Goal: Information Seeking & Learning: Check status

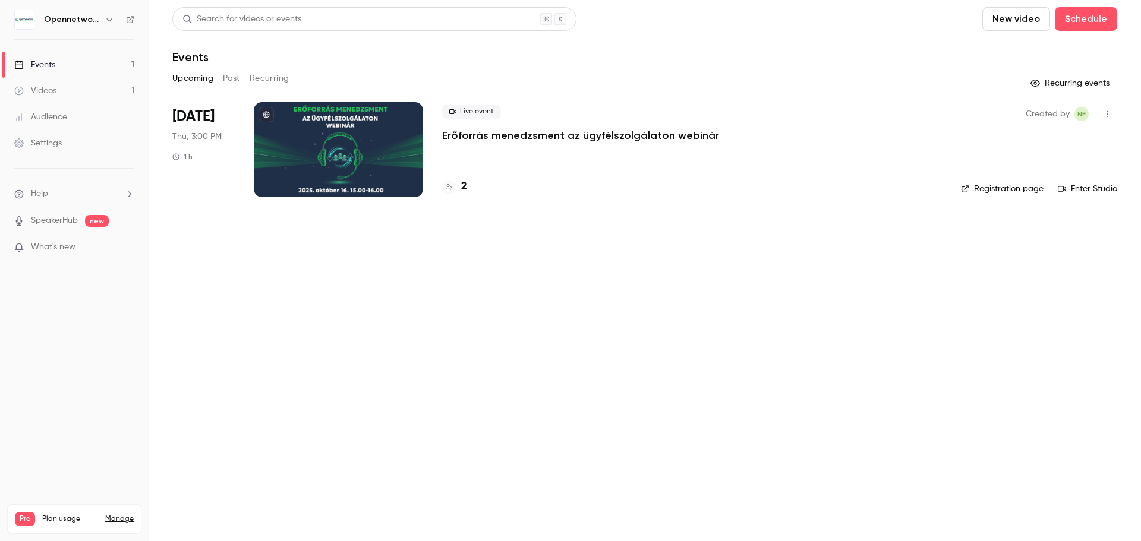
click at [328, 150] on div at bounding box center [338, 149] width 169 height 95
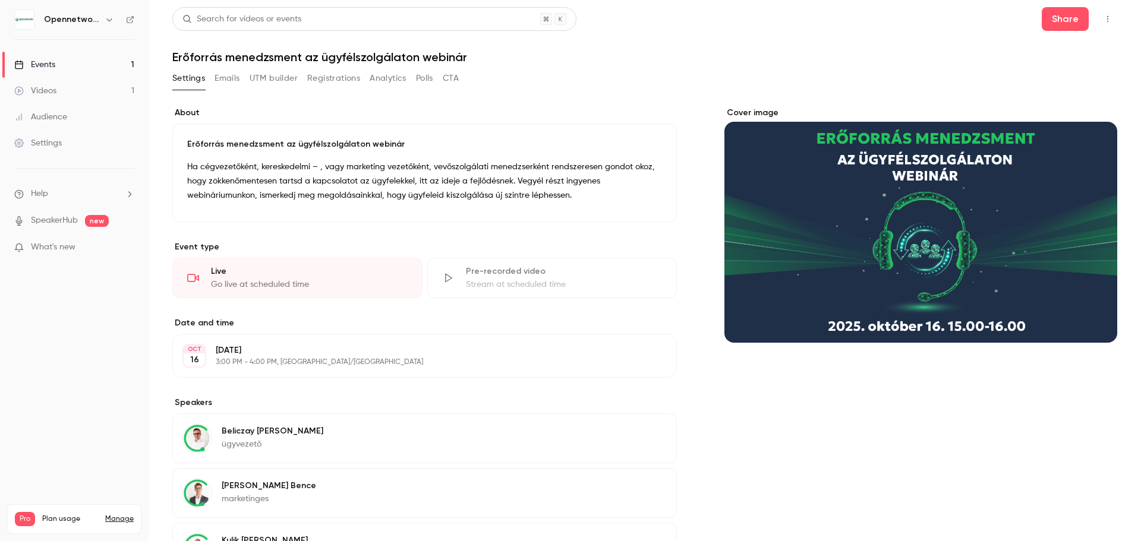
click at [404, 81] on button "Analytics" at bounding box center [388, 78] width 37 height 19
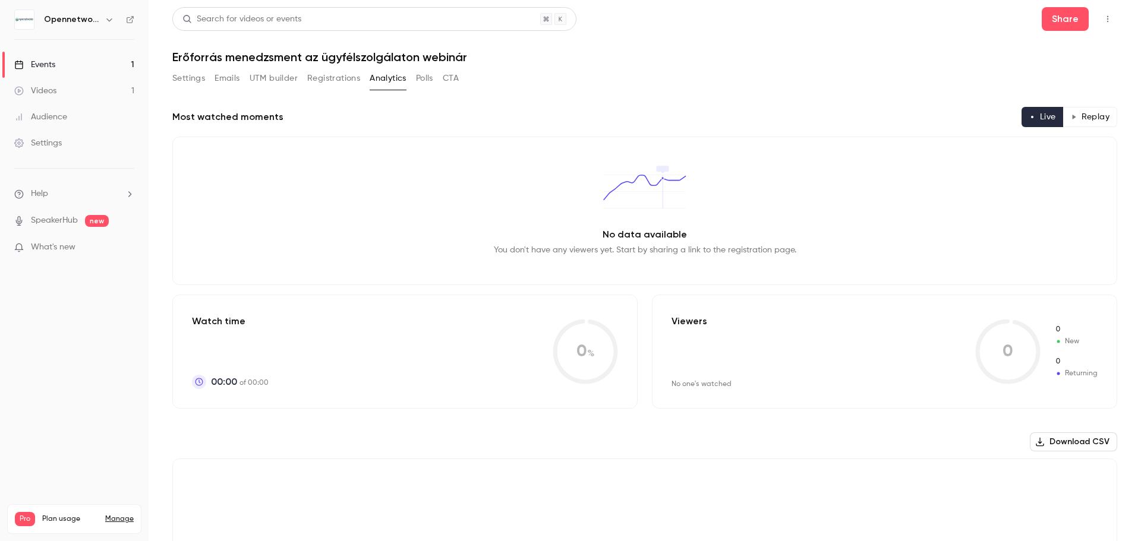
click at [353, 82] on button "Registrations" at bounding box center [333, 78] width 53 height 19
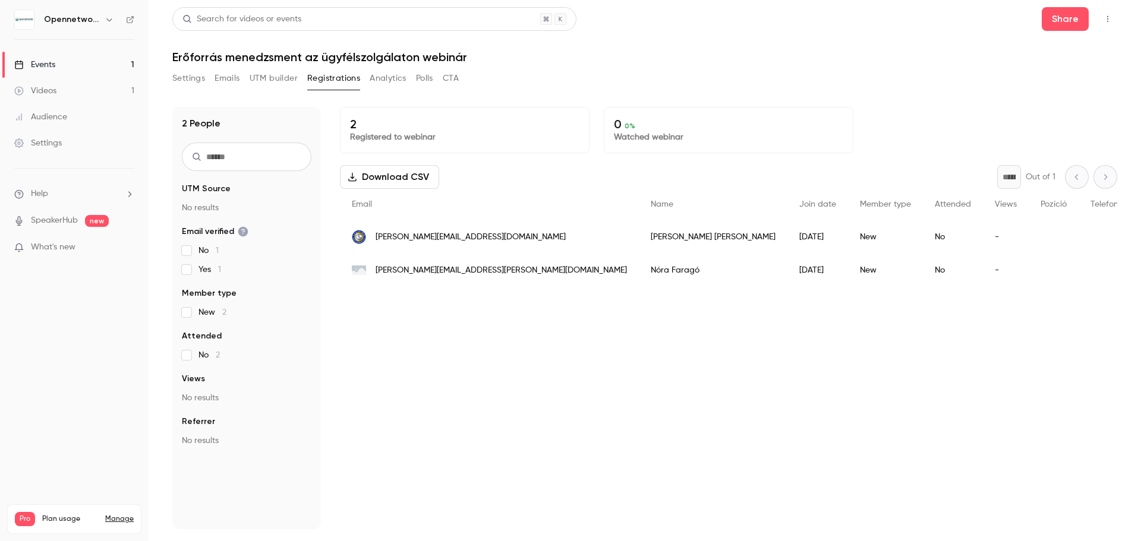
click at [276, 80] on button "UTM builder" at bounding box center [274, 78] width 48 height 19
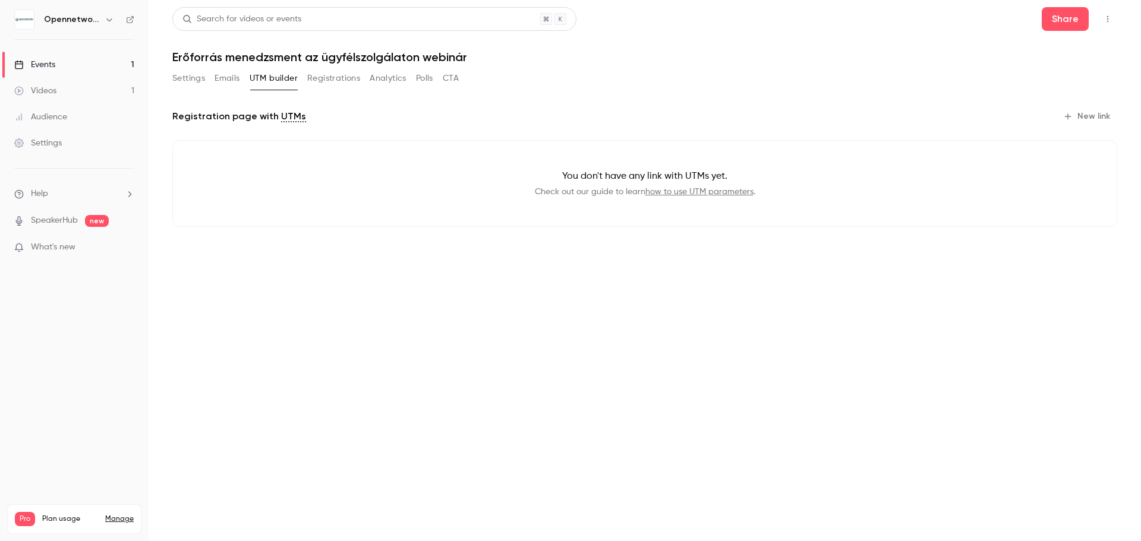
click at [335, 78] on button "Registrations" at bounding box center [333, 78] width 53 height 19
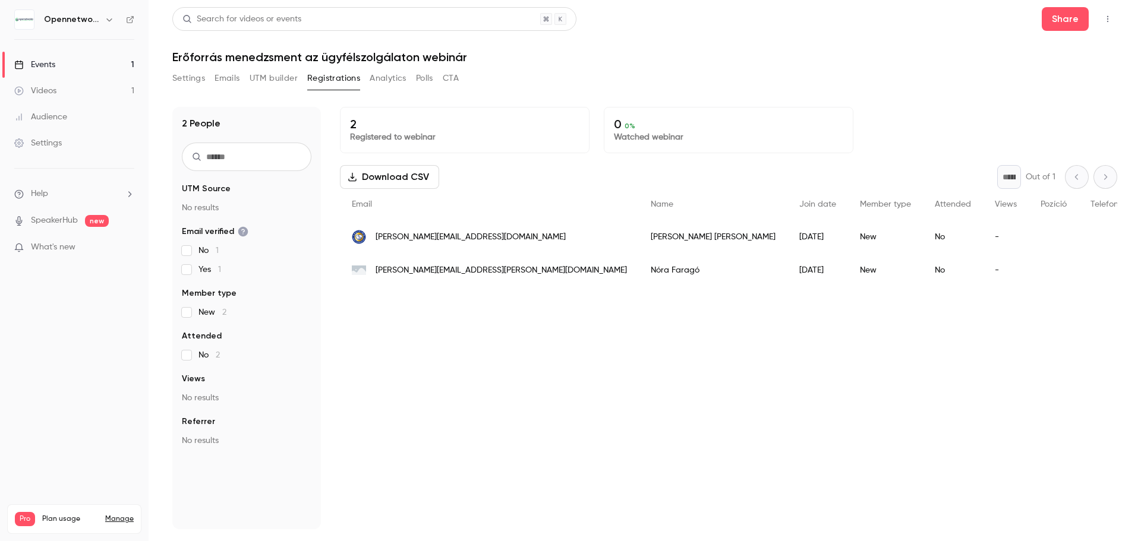
click at [392, 75] on button "Analytics" at bounding box center [388, 78] width 37 height 19
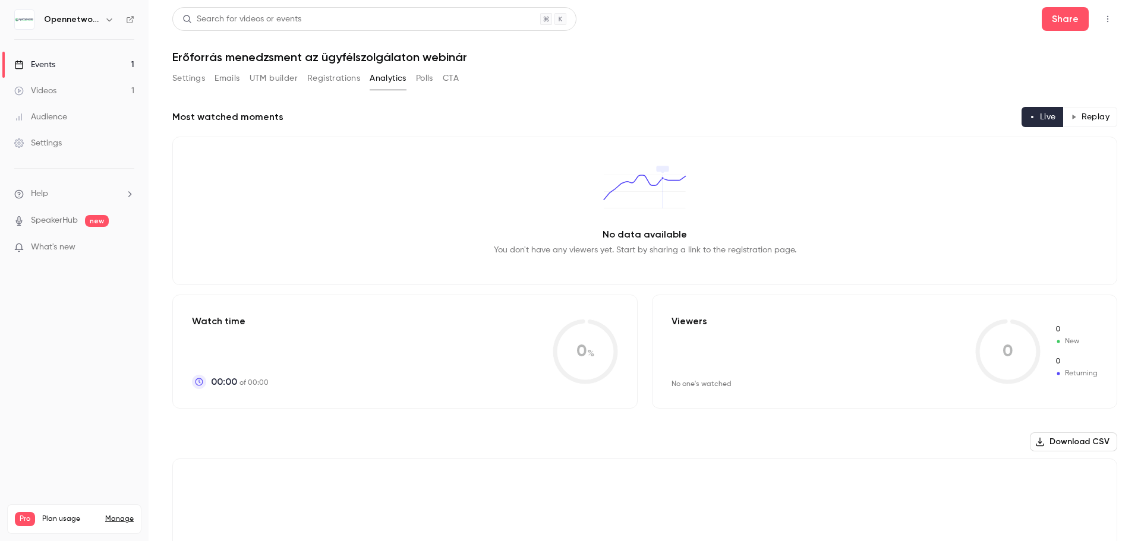
click at [317, 77] on button "Registrations" at bounding box center [333, 78] width 53 height 19
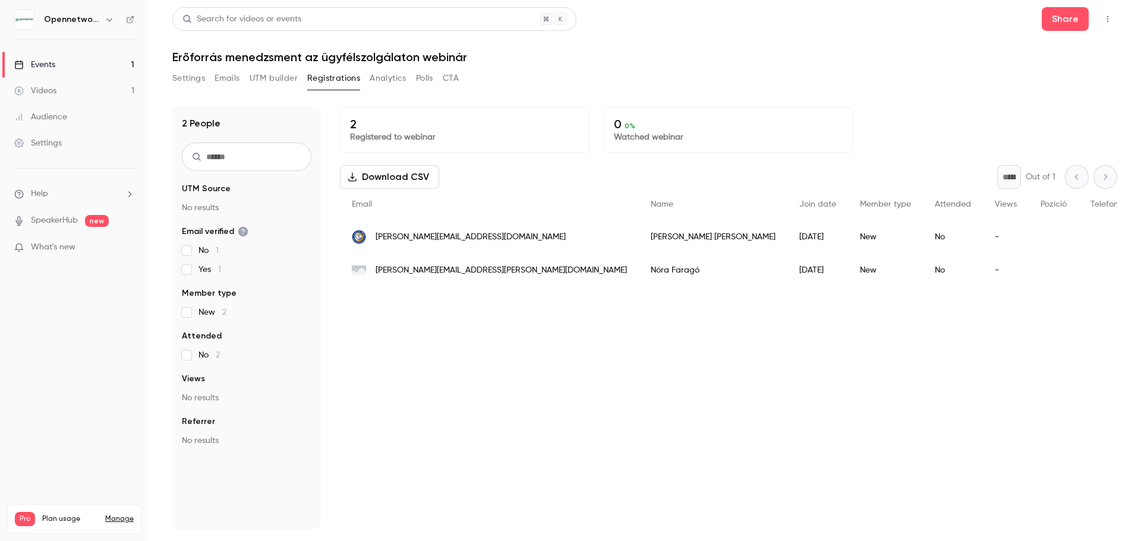
click at [49, 94] on div "Videos" at bounding box center [35, 91] width 42 height 12
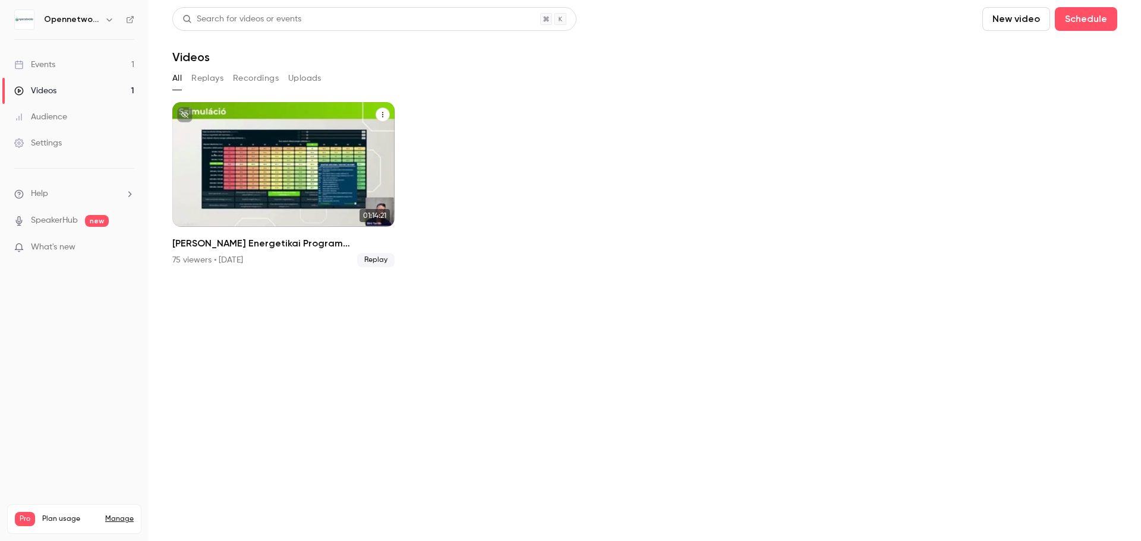
click at [352, 184] on div "Jedlik Ányos Energetikai Program Webinárium" at bounding box center [283, 164] width 222 height 125
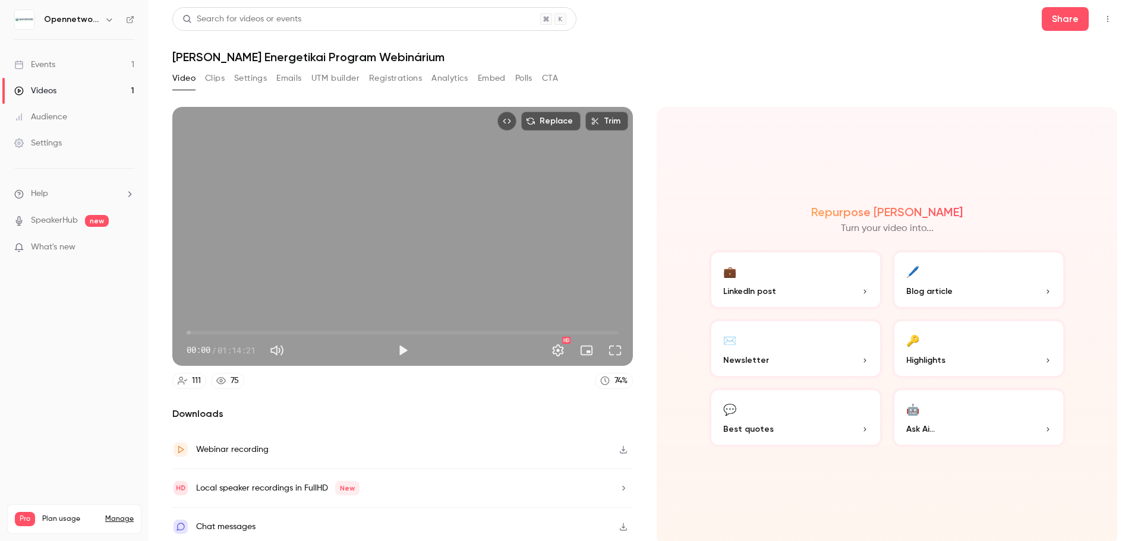
click at [451, 77] on button "Analytics" at bounding box center [449, 78] width 37 height 19
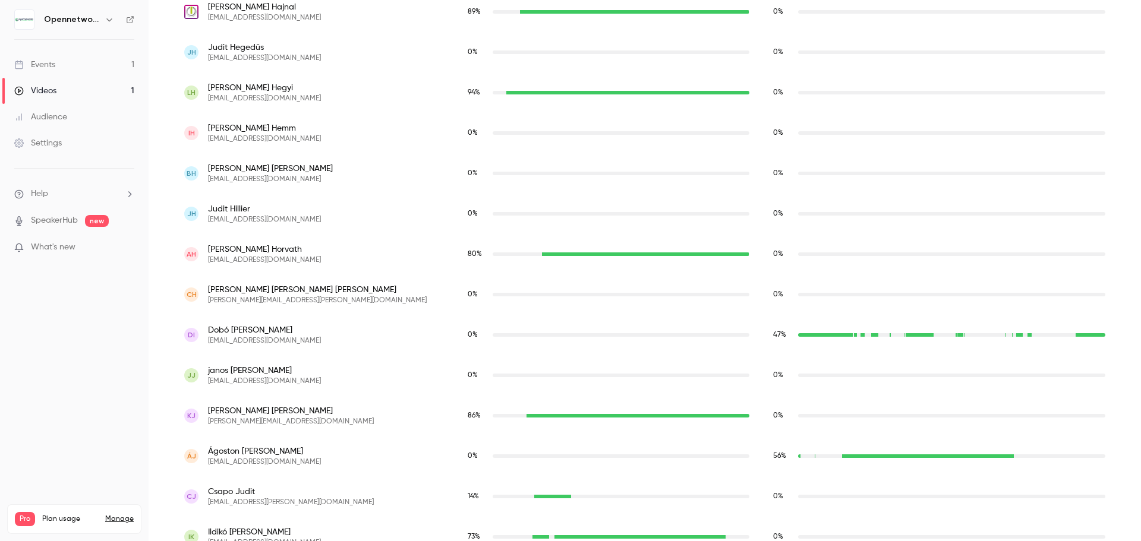
scroll to position [2097, 0]
